Goal: Transaction & Acquisition: Purchase product/service

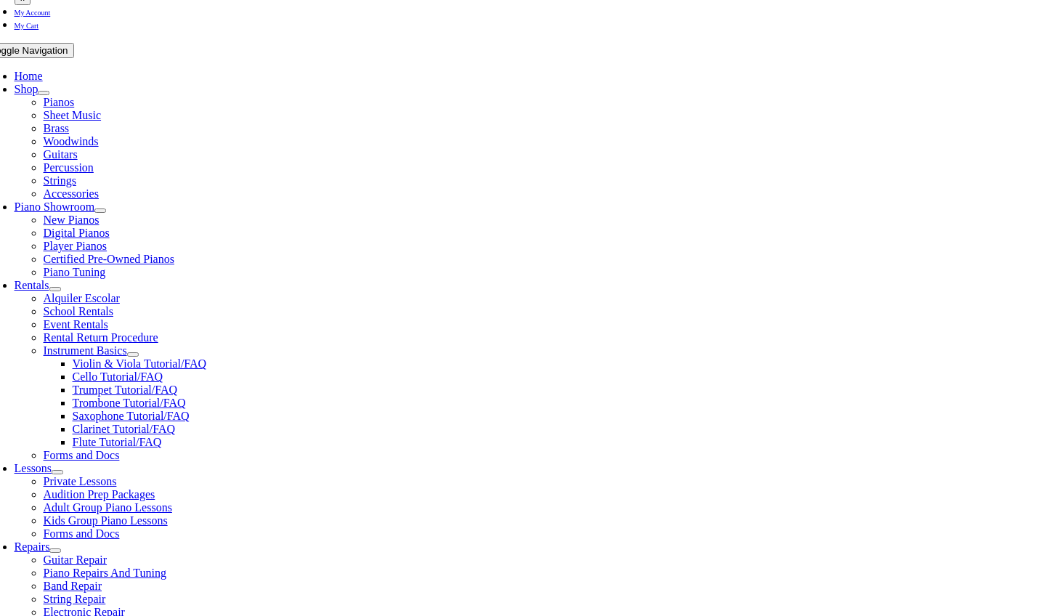
scroll to position [254, 0]
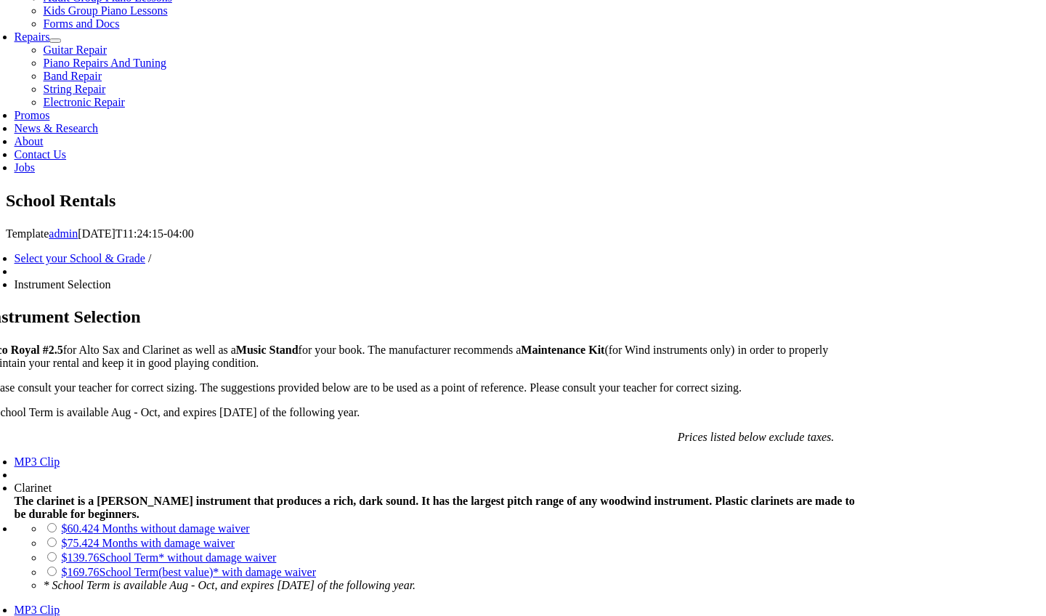
scroll to position [772, 0]
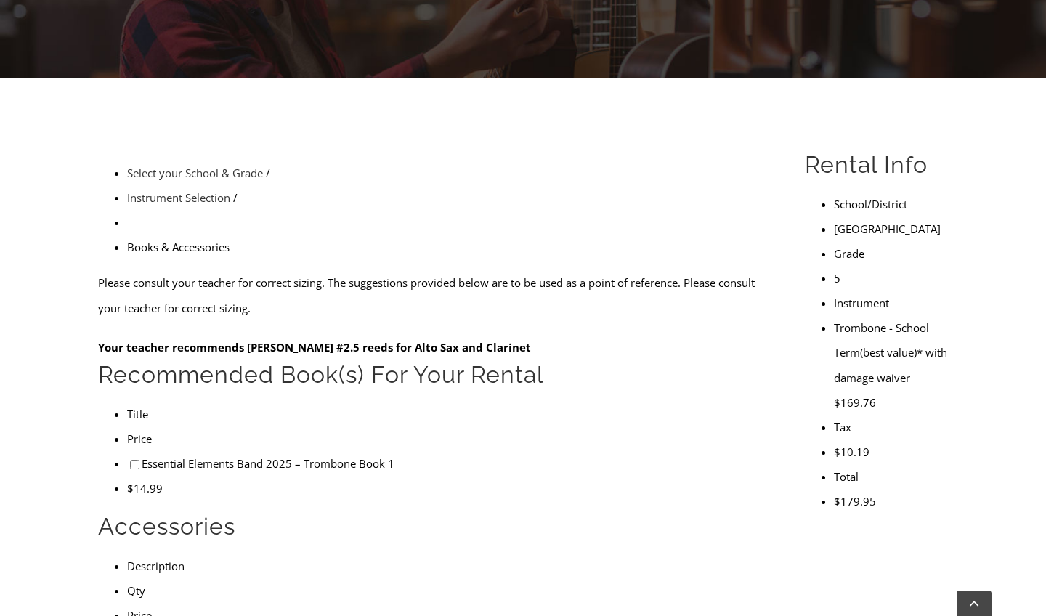
scroll to position [318, 0]
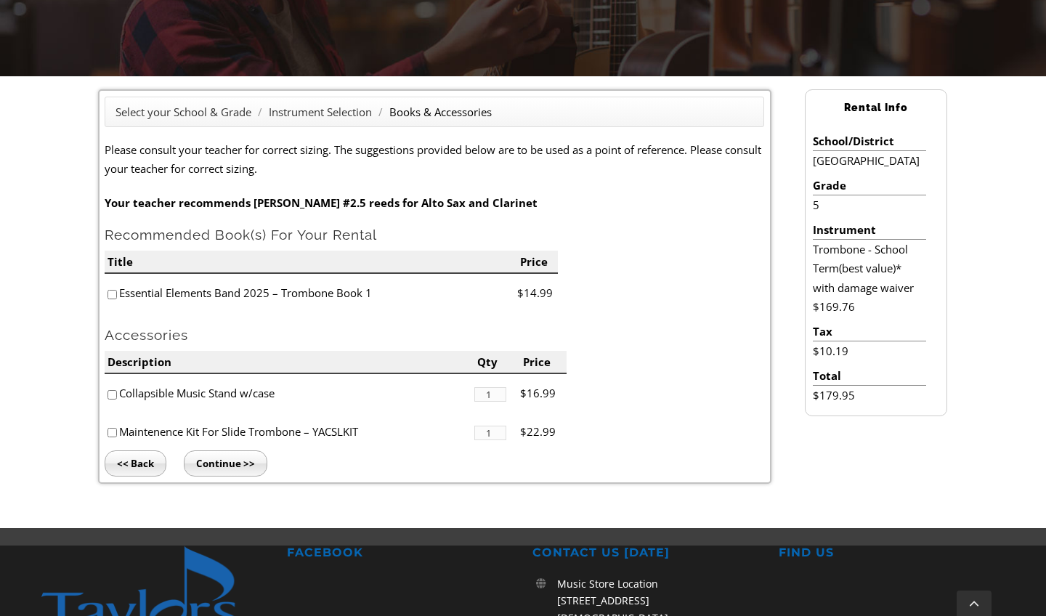
click at [110, 296] on input"] "checkbox" at bounding box center [112, 294] width 9 height 9
checkbox input"] "true"
click at [115, 428] on input"] "checkbox" at bounding box center [112, 432] width 9 height 9
checkbox input"] "true"
click at [214, 461] on input "Continue >>" at bounding box center [226, 464] width 84 height 26
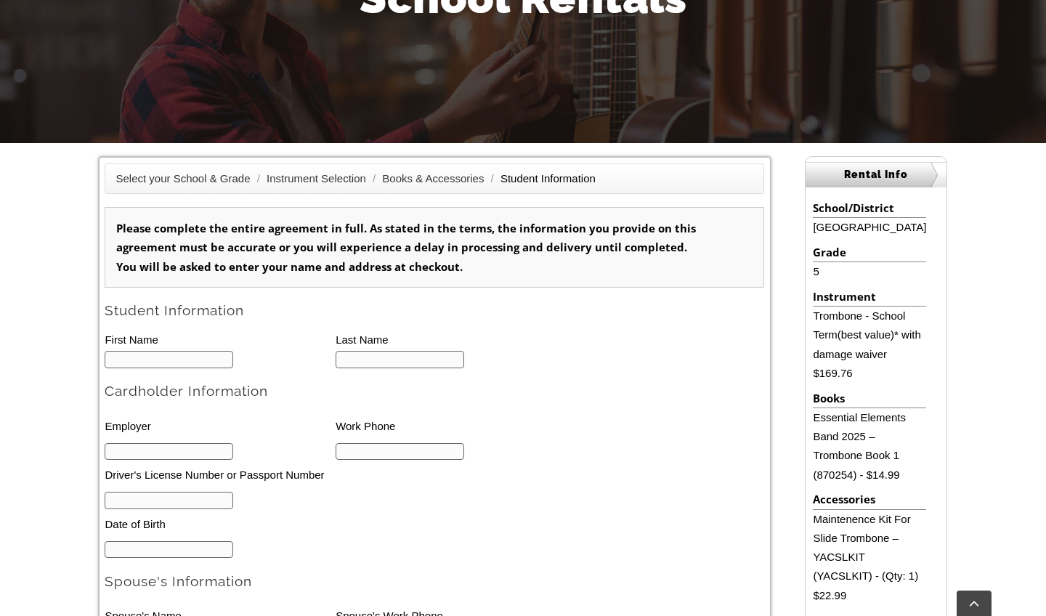
scroll to position [313, 0]
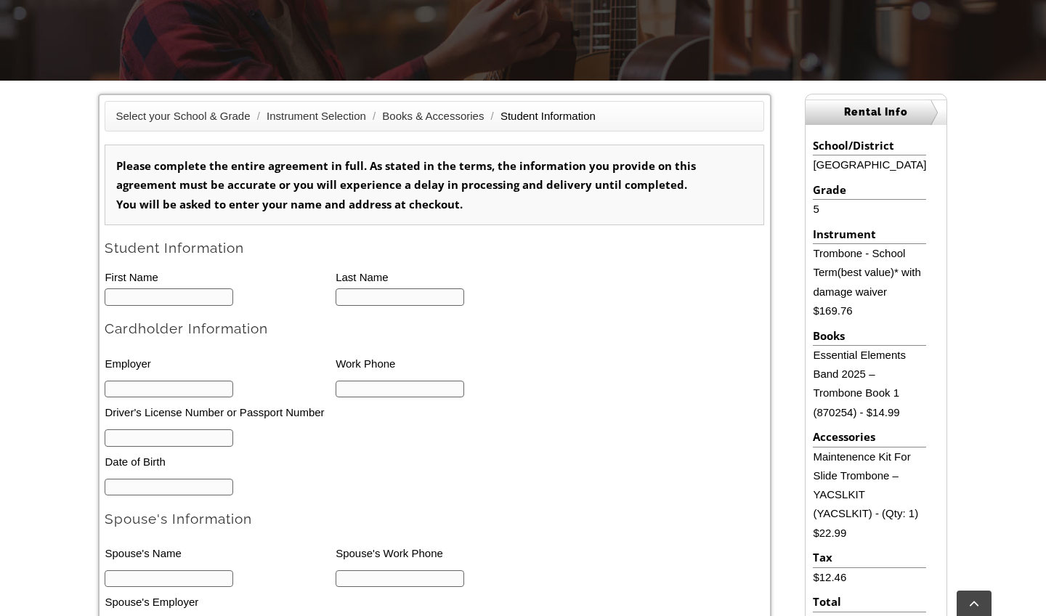
type input "1"
type input "Ryan"
type input "[PERSON_NAME]"
click at [171, 424] on li "Driver's License Number or Passport Number" at bounding box center [313, 413] width 416 height 30
click at [164, 432] on input "text" at bounding box center [169, 437] width 129 height 17
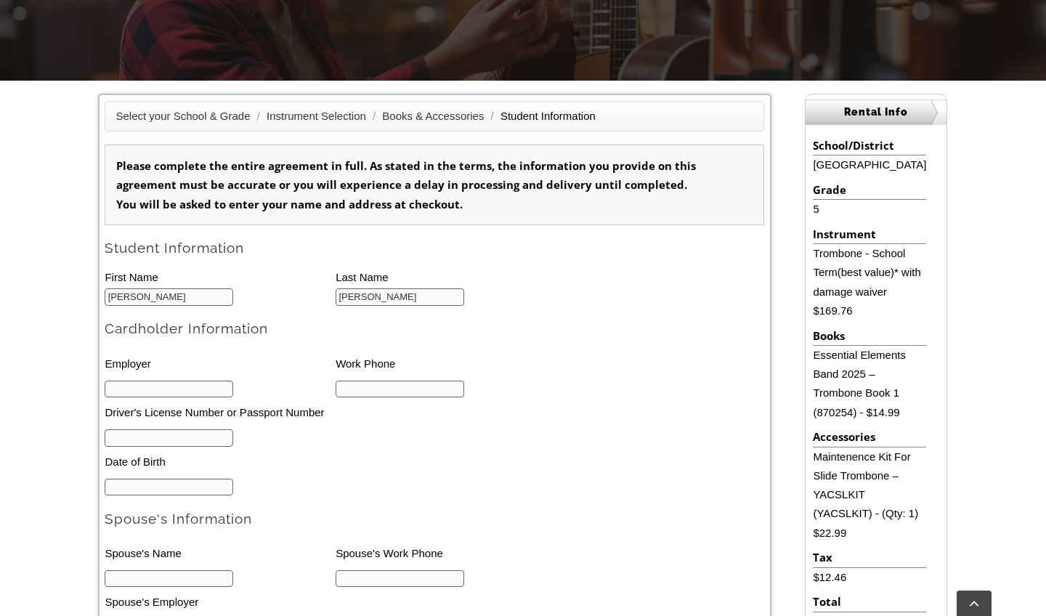
scroll to position [1, 0]
click at [149, 397] on input "text" at bounding box center [169, 389] width 129 height 17
type input "Chichester School District"
type input "6104856881"
click at [213, 435] on input "text" at bounding box center [169, 437] width 129 height 17
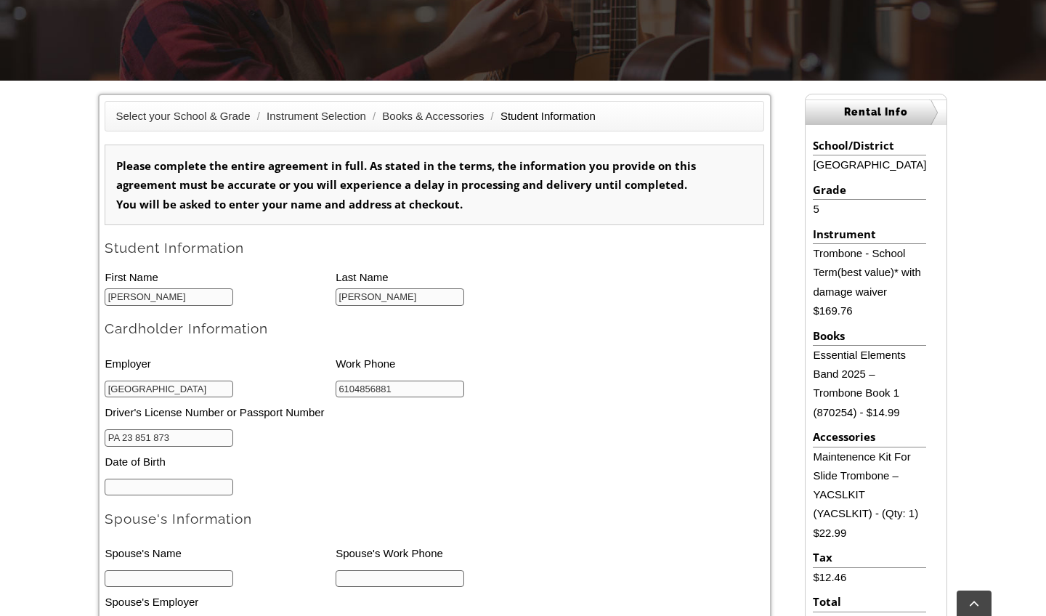
type input "PA 23 851 873"
type input "11/28/1975"
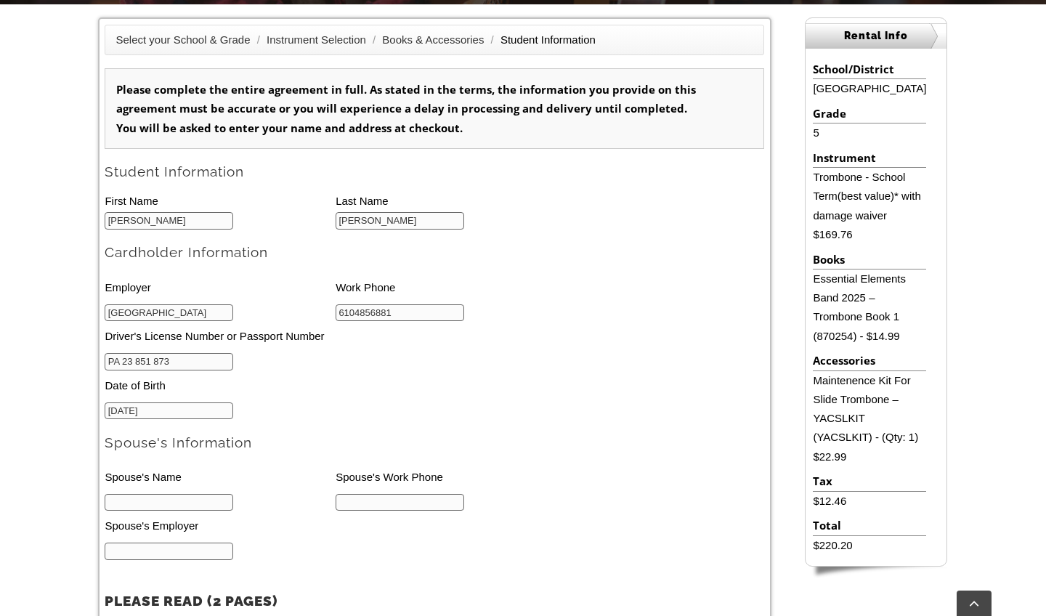
scroll to position [458, 0]
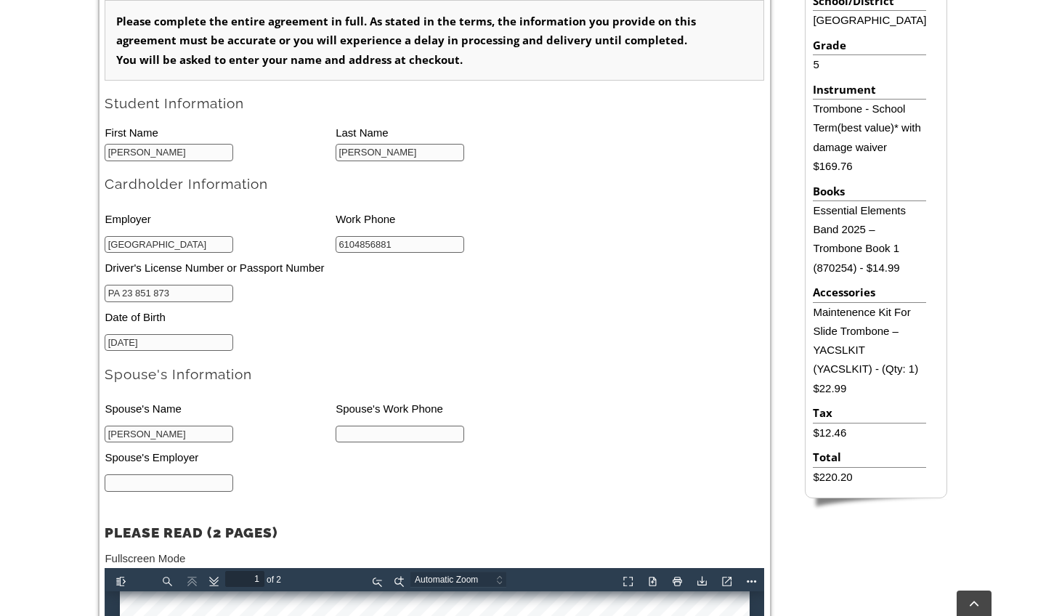
type input "Michael Burt"
click at [172, 482] on input "text" at bounding box center [169, 482] width 129 height 17
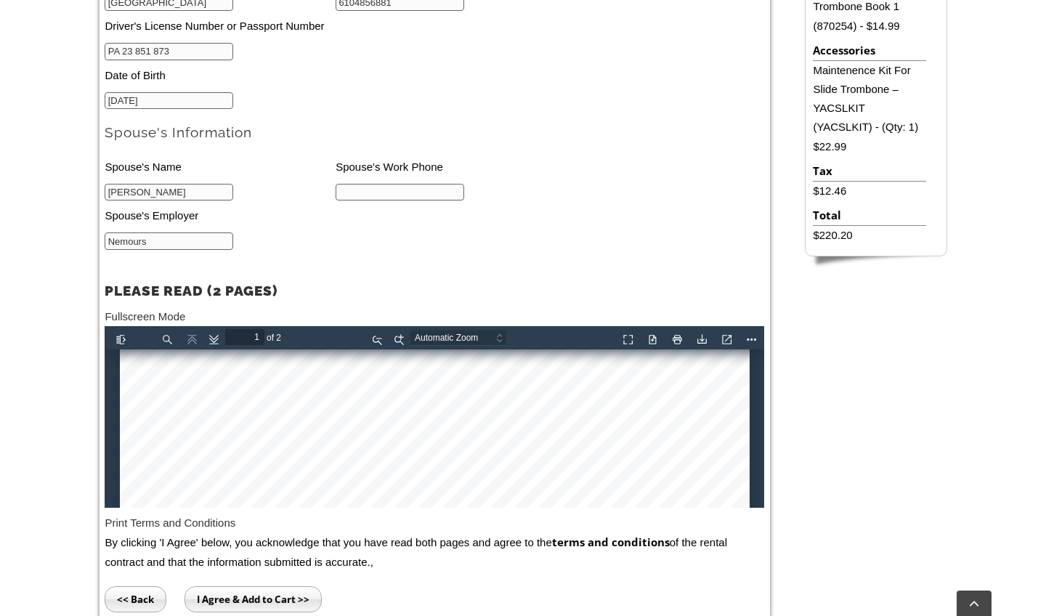
scroll to position [674, 0]
type input "Nemours"
click at [222, 597] on input "I Agree & Add to Cart >>" at bounding box center [253, 599] width 137 height 26
type input "3022874226"
click at [629, 159] on form "Please complete the entire agreement in full. As stated in the terms, the infor…" at bounding box center [435, 145] width 660 height 775
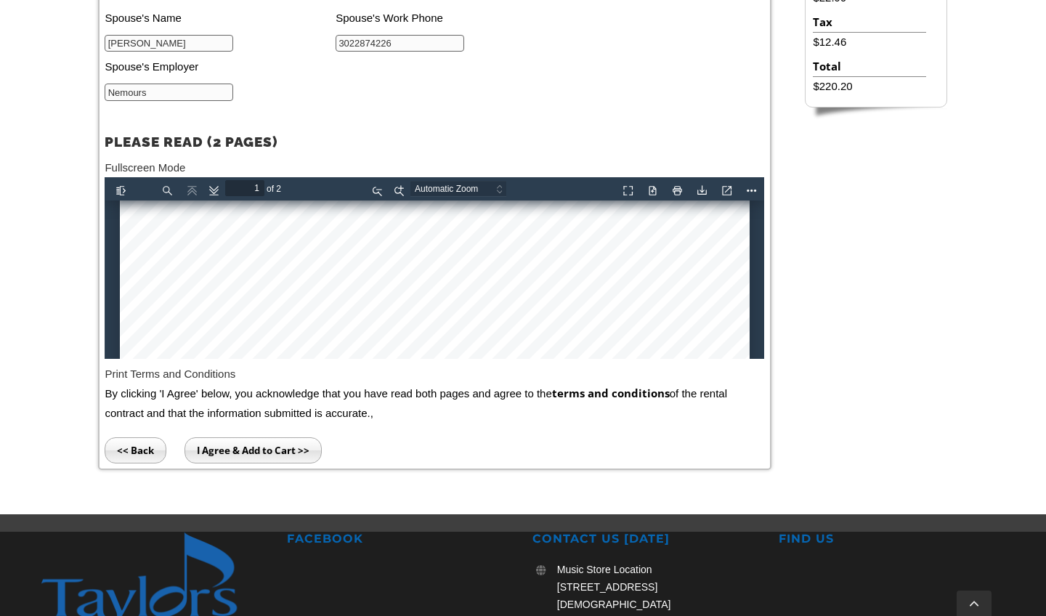
scroll to position [847, 0]
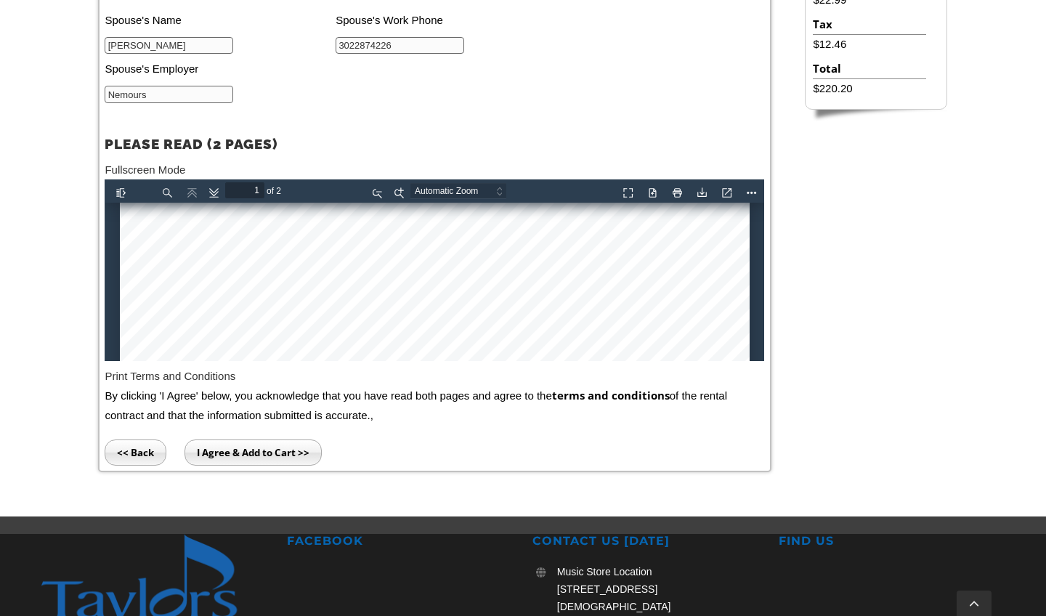
click at [192, 448] on input "I Agree & Add to Cart >>" at bounding box center [253, 453] width 137 height 26
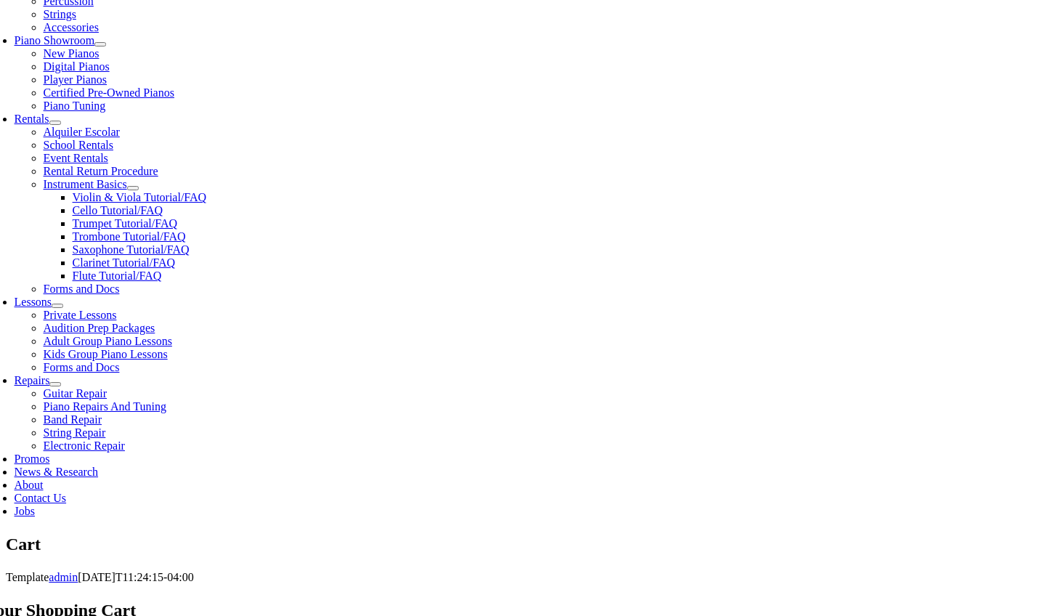
scroll to position [414, 0]
select select "PA"
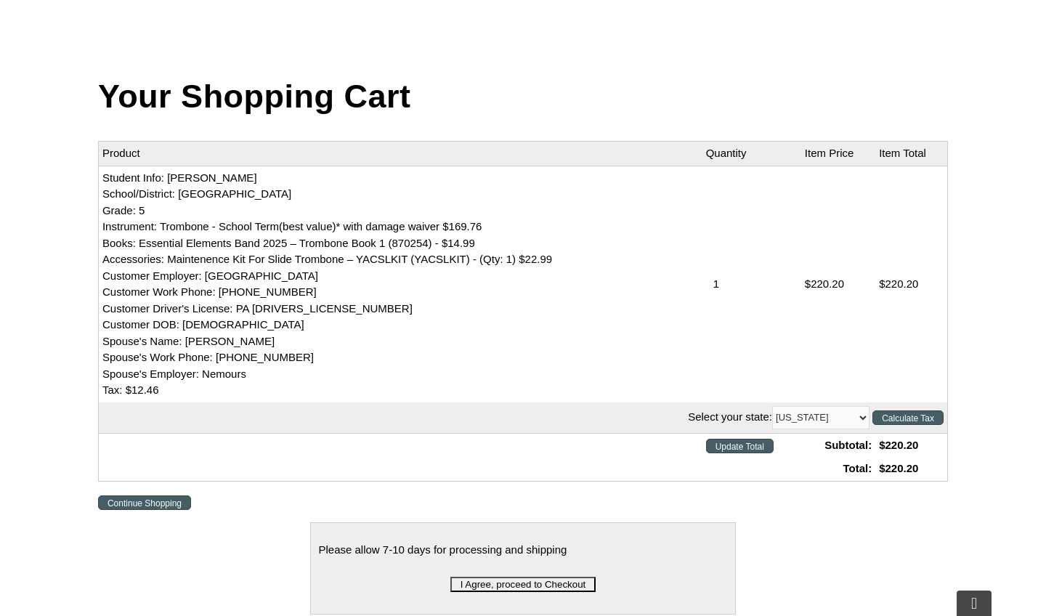
click at [899, 330] on input "Calculate Tax" at bounding box center [901, 334] width 71 height 16
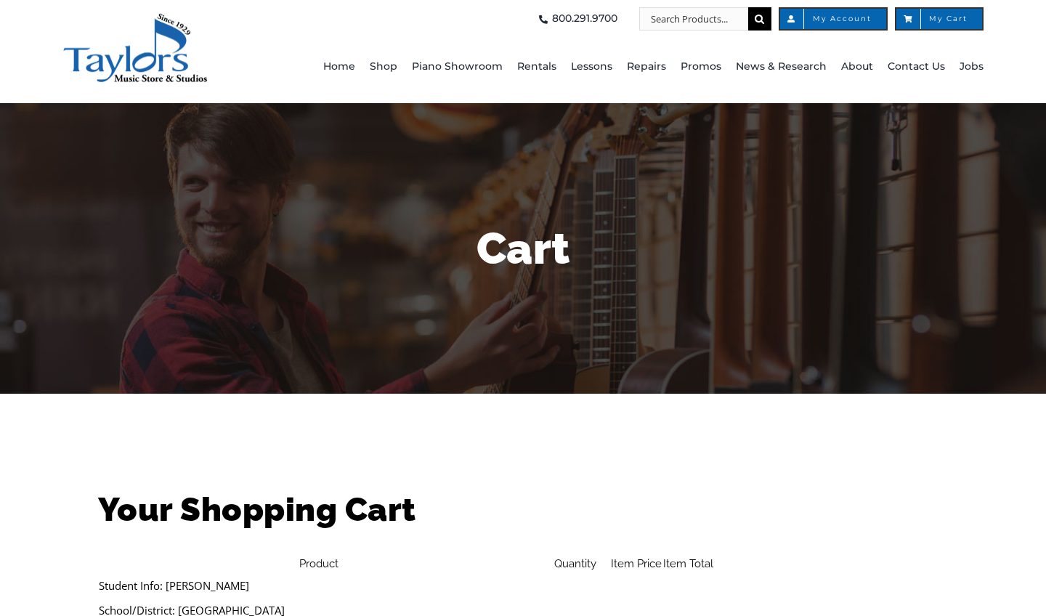
select select "PA"
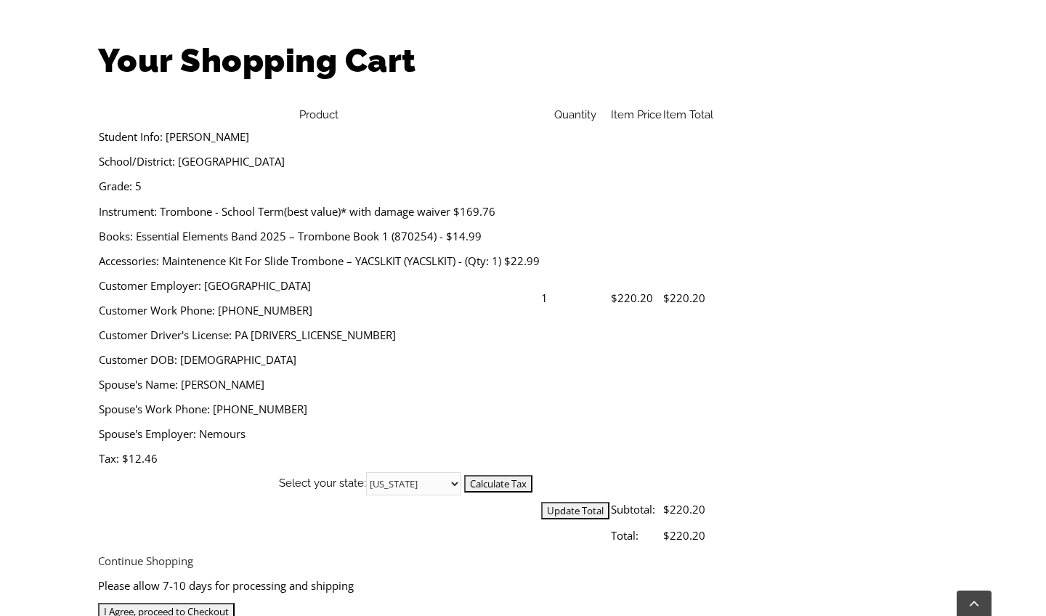
scroll to position [451, 0]
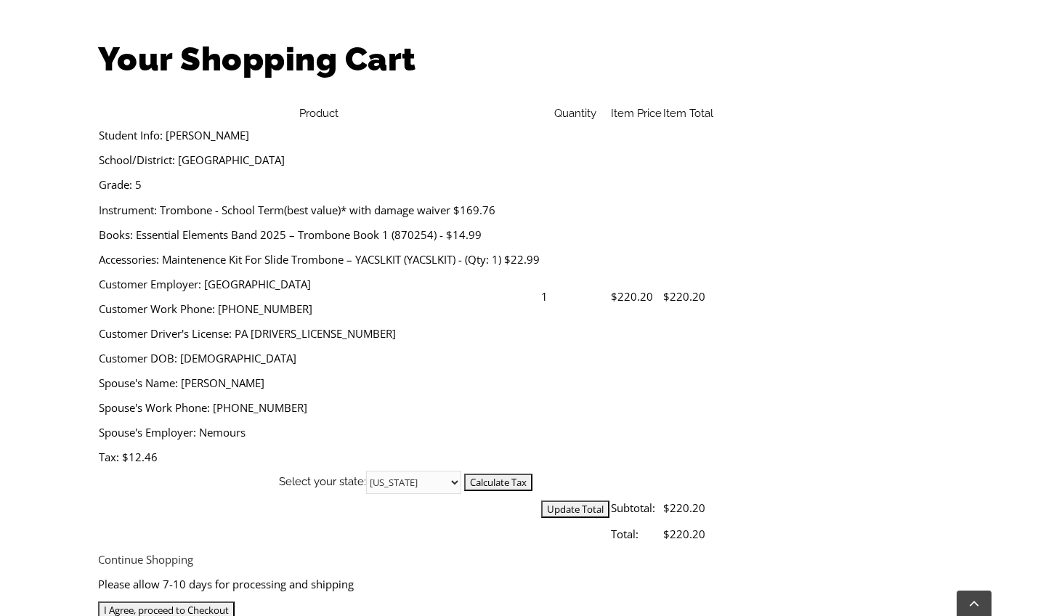
click at [235, 602] on input "I Agree, proceed to Checkout" at bounding box center [166, 610] width 137 height 17
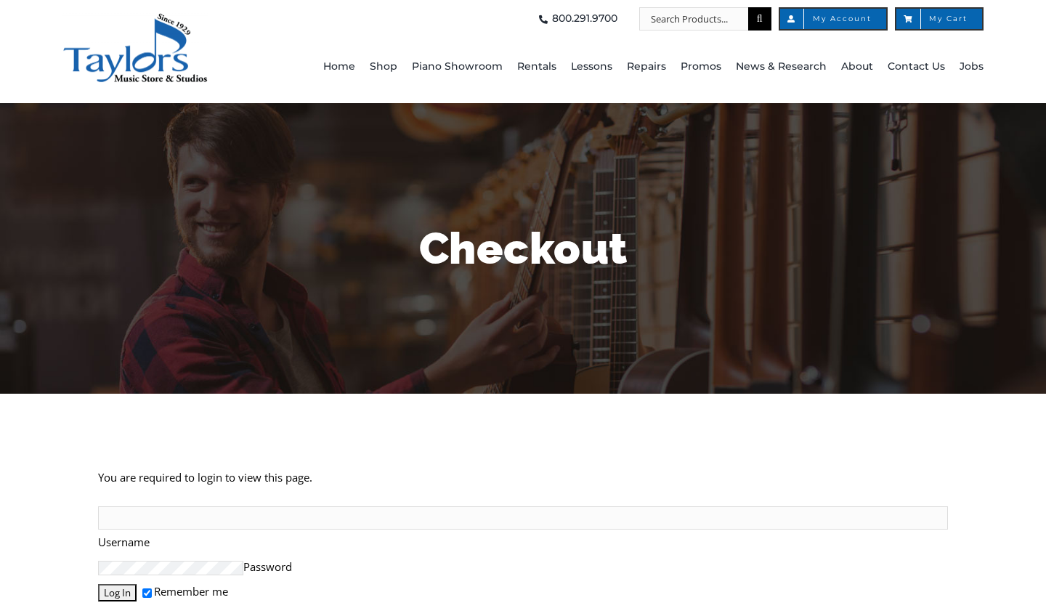
type input "[EMAIL_ADDRESS][DOMAIN_NAME]"
click at [121, 584] on input "Log In" at bounding box center [117, 592] width 39 height 17
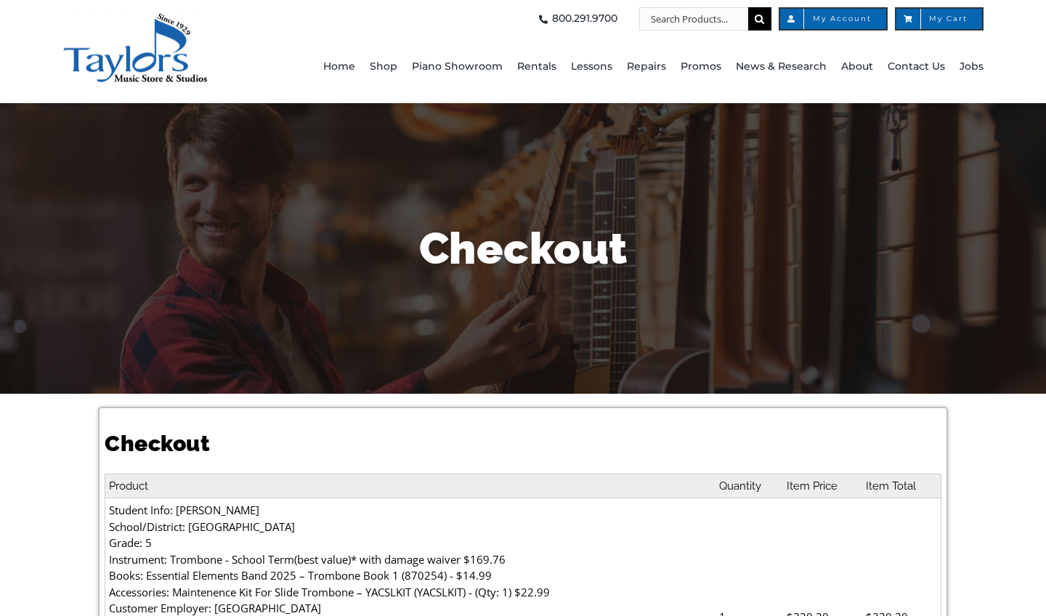
select select
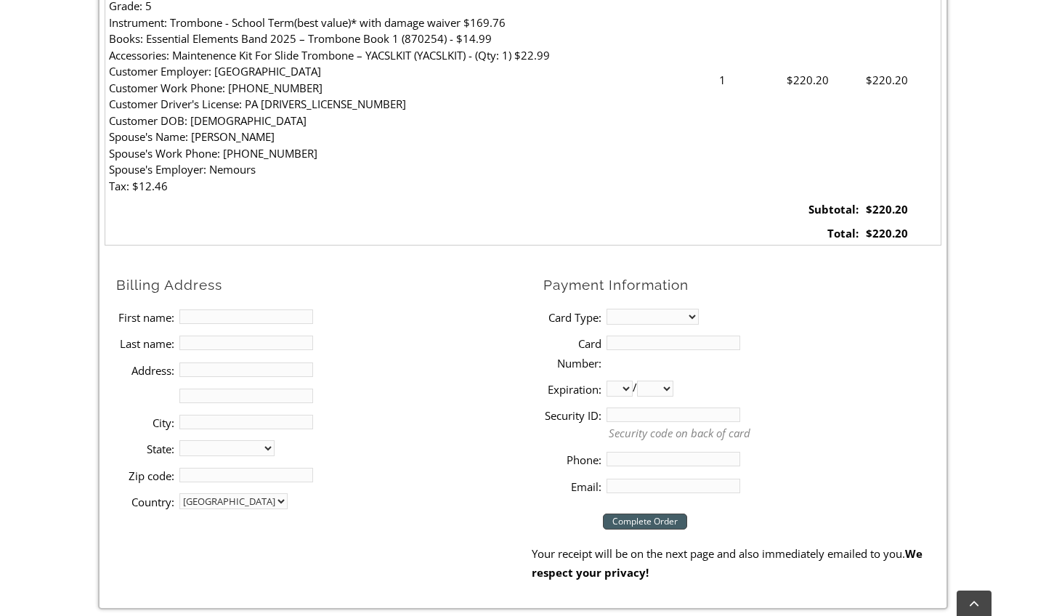
scroll to position [542, 0]
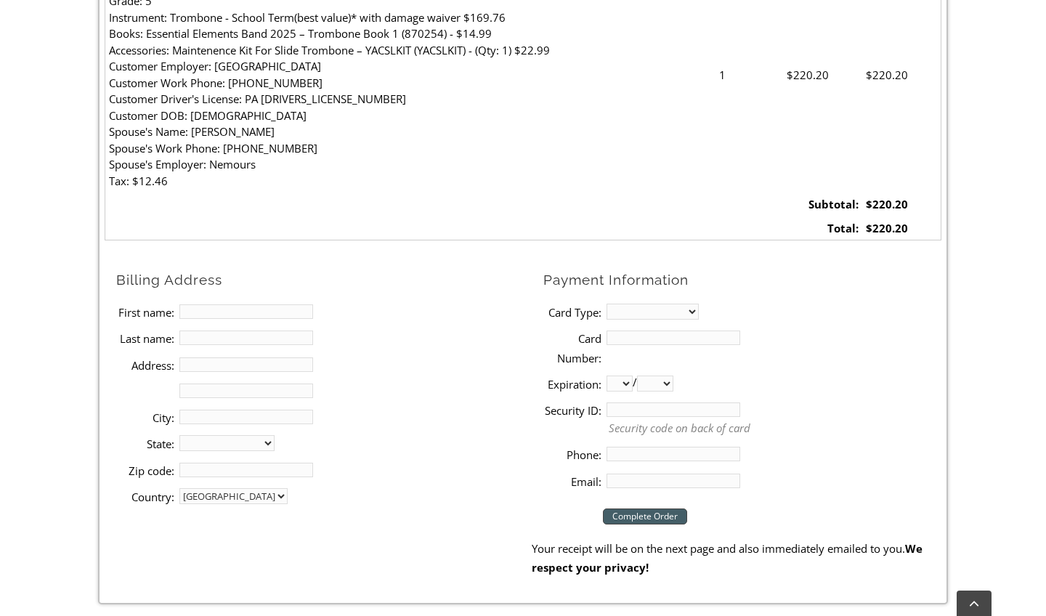
type input "[PERSON_NAME]"
type input "[STREET_ADDRESS]"
type input "[GEOGRAPHIC_DATA][PERSON_NAME]"
select select "PA"
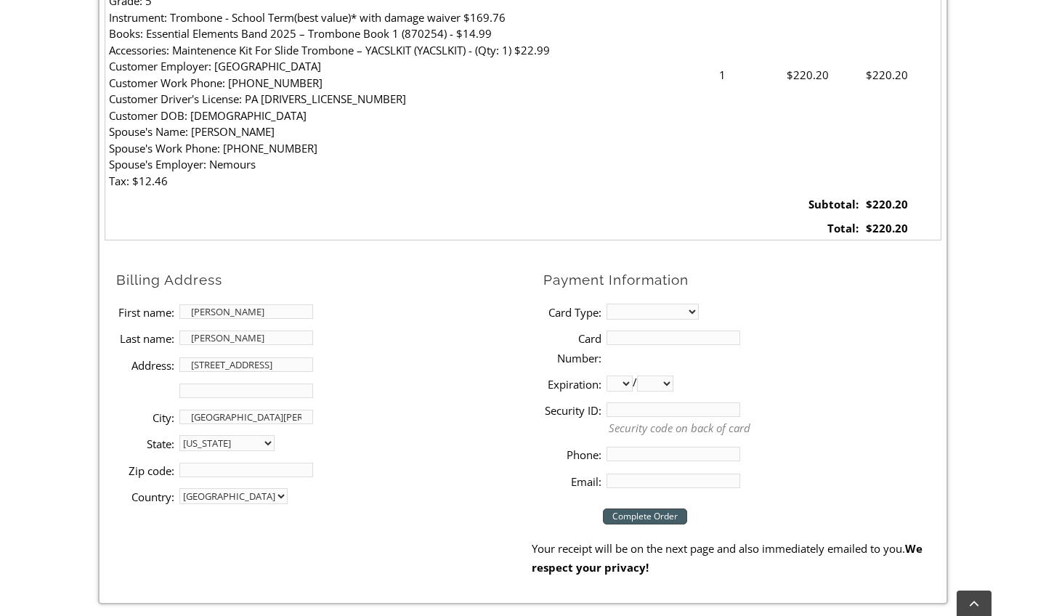
type input "19382"
select select "visa"
click at [639, 334] on input "Card Number:" at bounding box center [674, 338] width 134 height 15
type input "[CREDIT_CARD_NUMBER]"
select select "07"
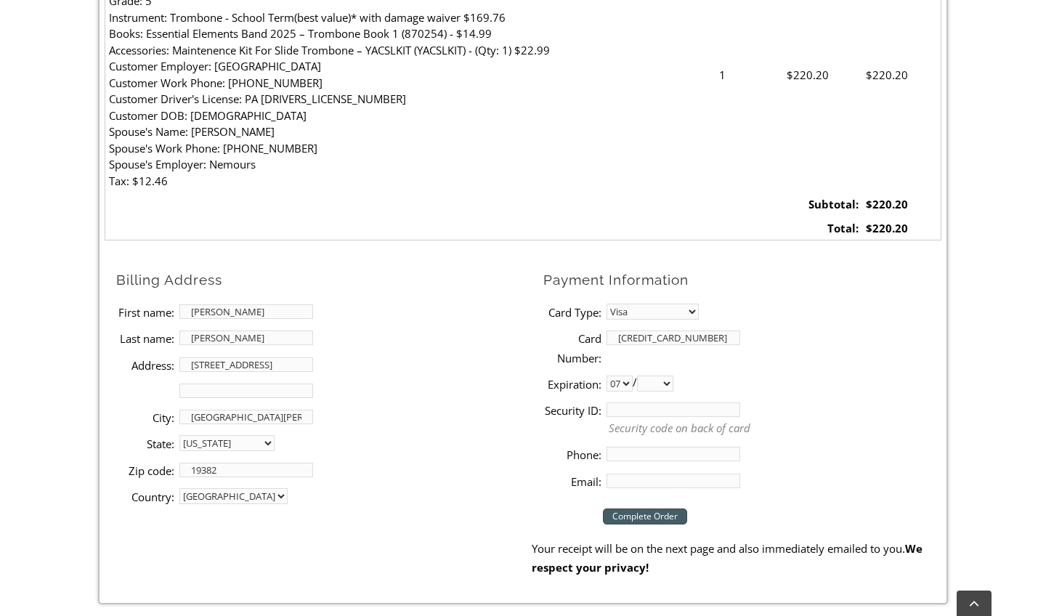
select select "2029"
type input "320"
type input "4844338248"
type input "[EMAIL_ADDRESS][DOMAIN_NAME]"
drag, startPoint x: 666, startPoint y: 502, endPoint x: 855, endPoint y: 445, distance: 196.5
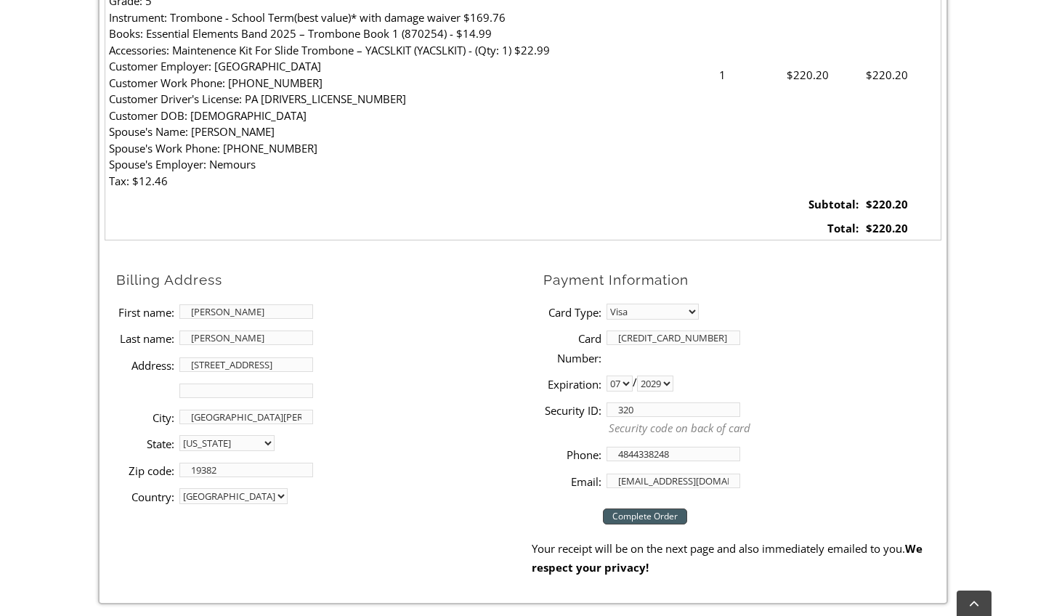
click at [855, 445] on form "Billing Address First name: [PERSON_NAME] Last name: [PERSON_NAME] Address: [ST…" at bounding box center [523, 423] width 836 height 309
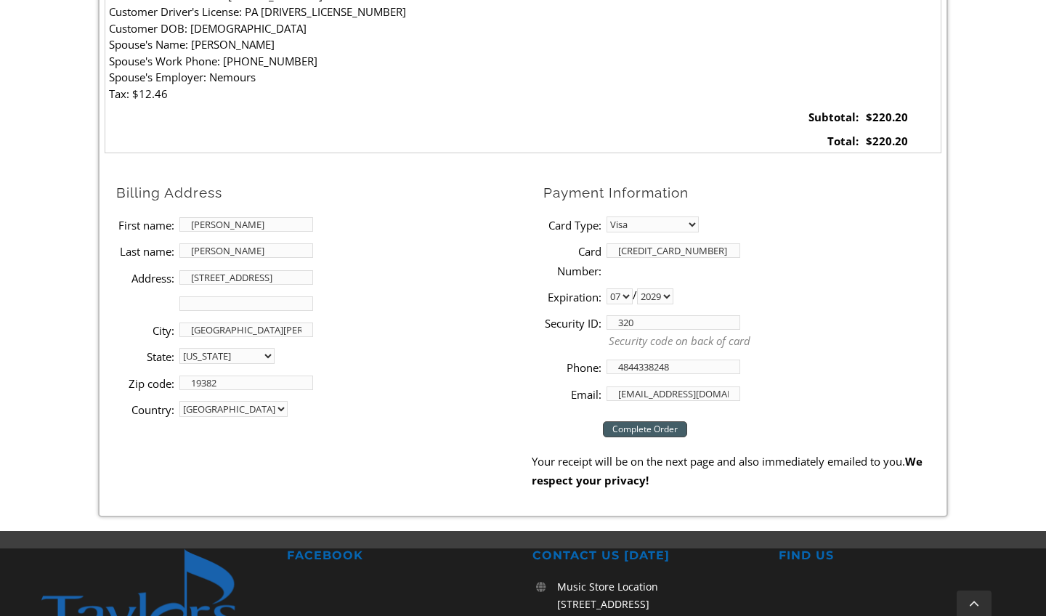
scroll to position [631, 0]
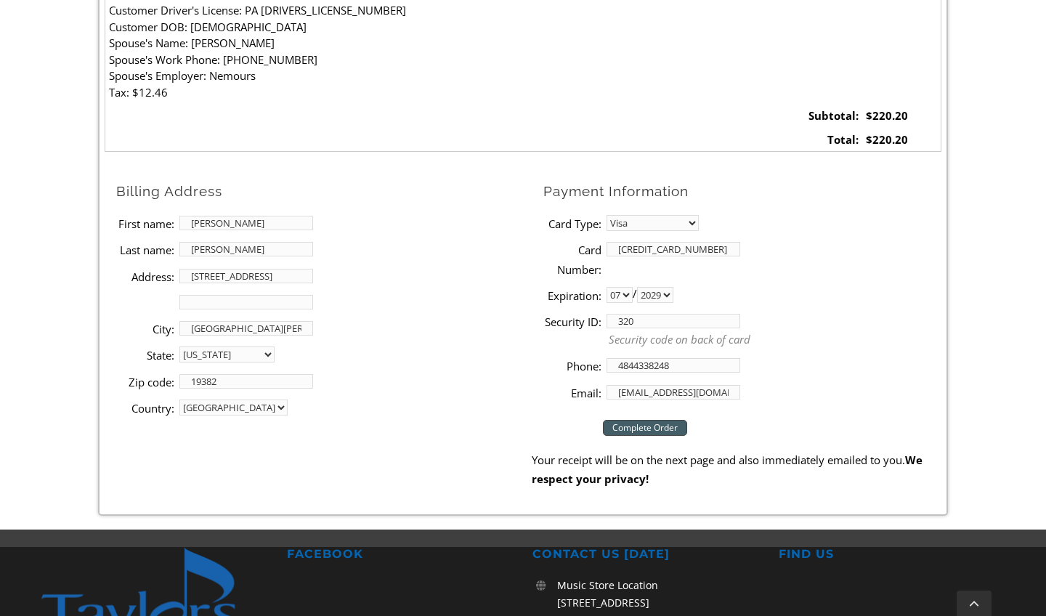
click at [639, 422] on input "Complete Order" at bounding box center [645, 428] width 84 height 16
